Goal: Information Seeking & Learning: Find specific page/section

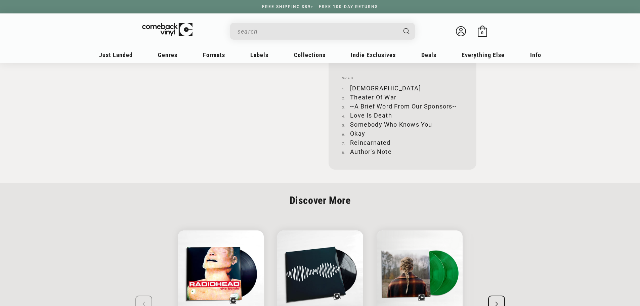
scroll to position [902, 0]
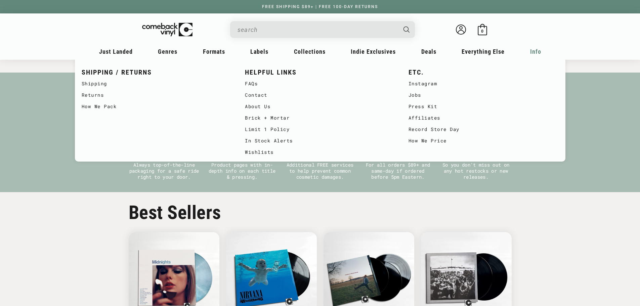
scroll to position [0, 1281]
click at [422, 116] on link "Affiliates" at bounding box center [484, 117] width 150 height 11
click at [419, 94] on link "Jobs" at bounding box center [484, 94] width 150 height 11
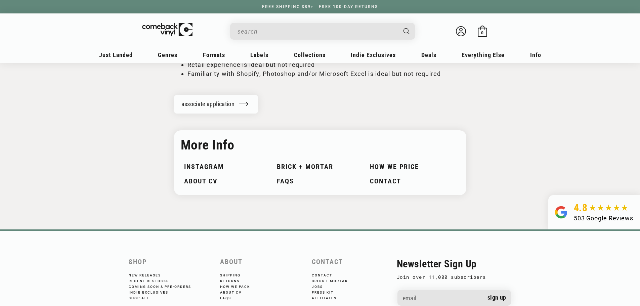
scroll to position [1003, 0]
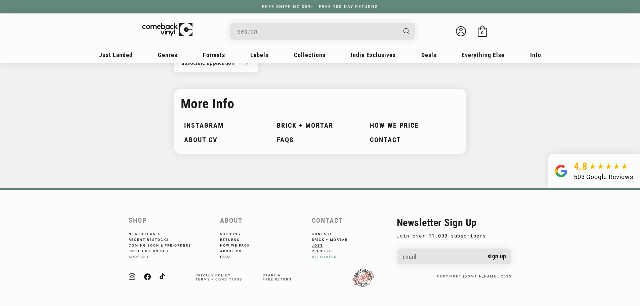
click at [324, 257] on link "Affiliates" at bounding box center [329, 256] width 34 height 6
